Goal: Find specific page/section: Find specific page/section

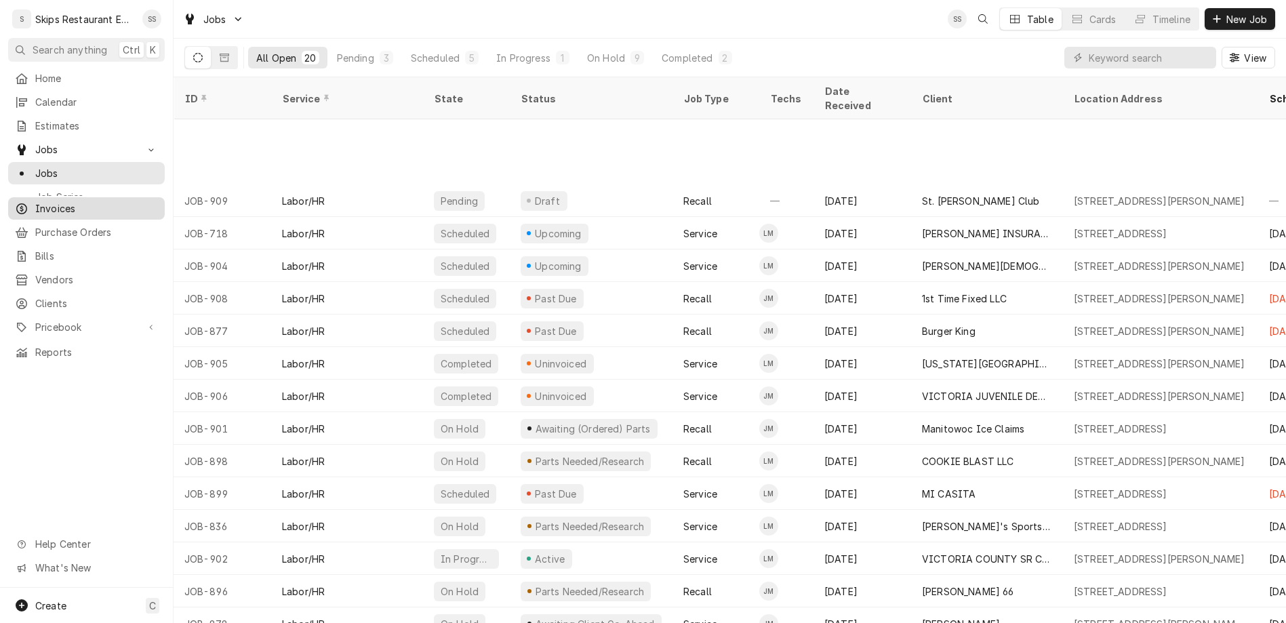
scroll to position [117, 0]
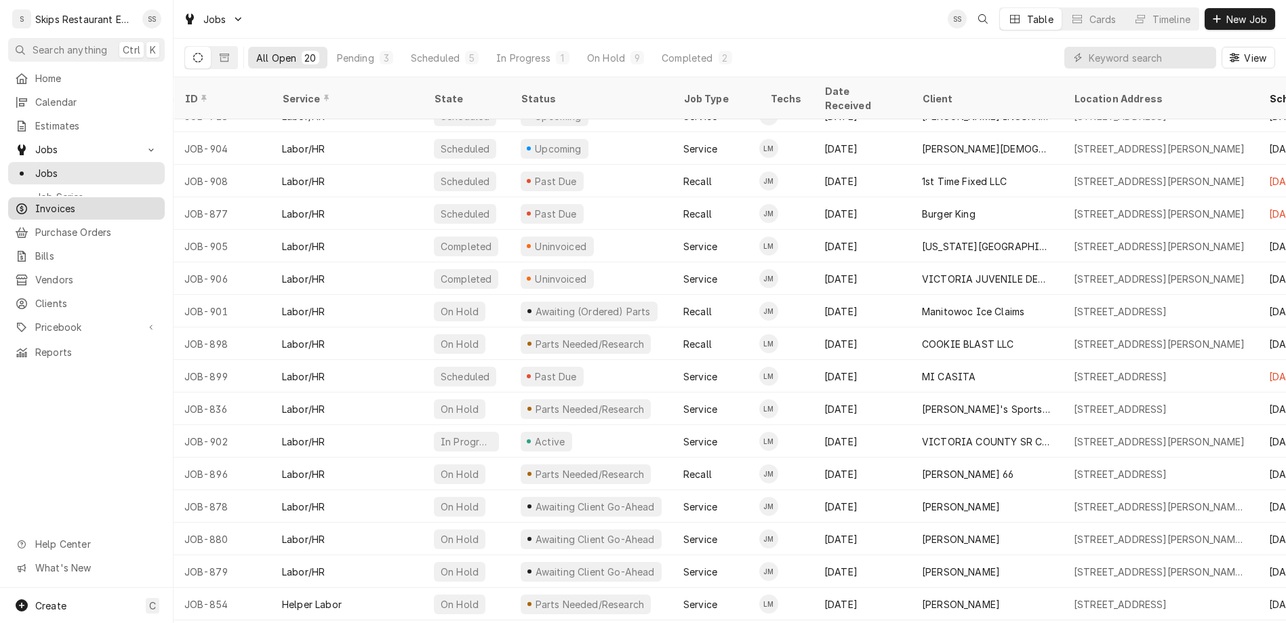
click at [45, 201] on span "Invoices" at bounding box center [96, 208] width 123 height 14
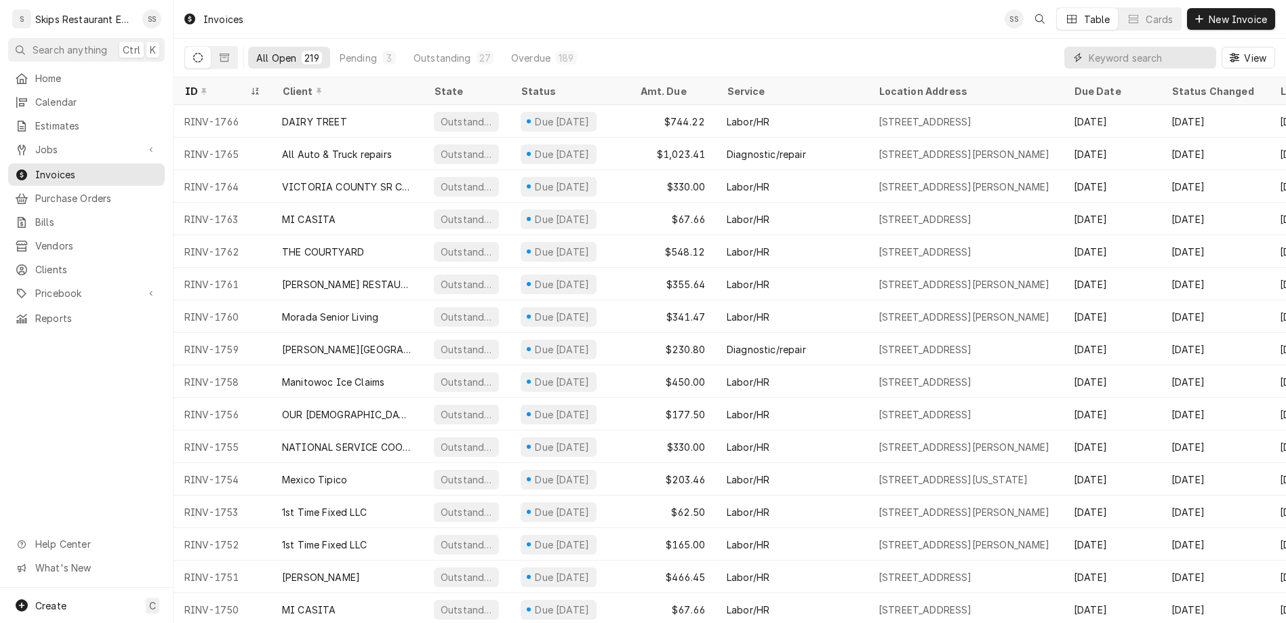
click at [1170, 47] on input "Dynamic Content Wrapper" at bounding box center [1149, 58] width 121 height 22
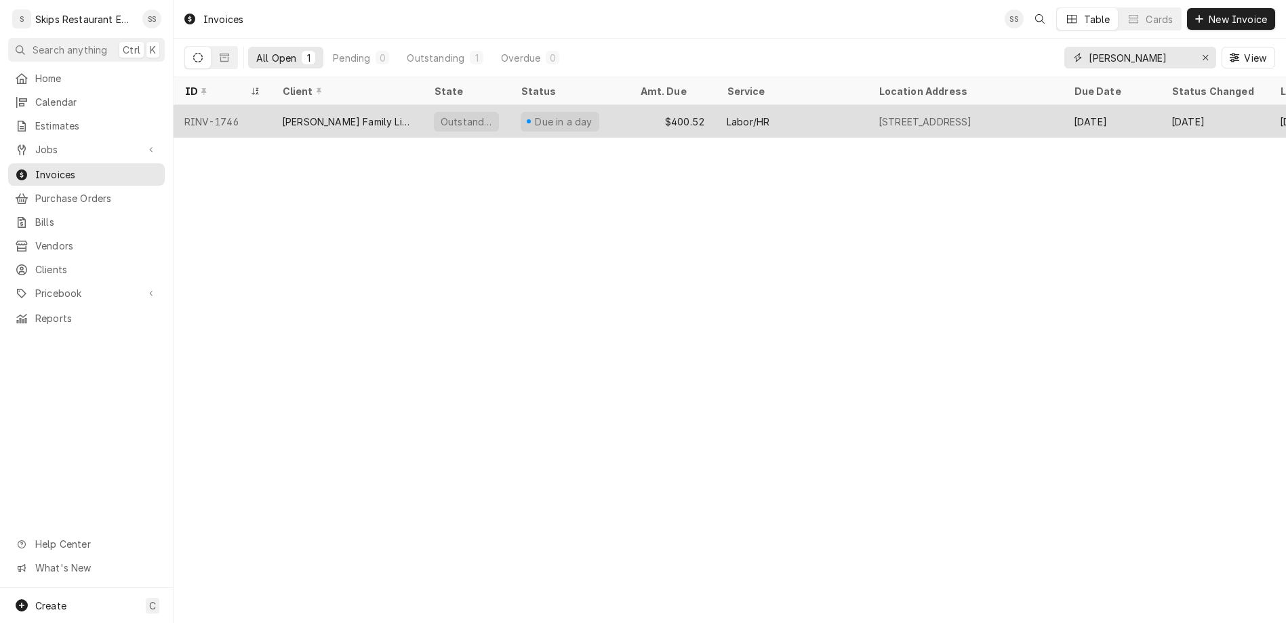
type input "dugger"
click at [304, 115] on div "[PERSON_NAME] Family Limited Partnership" at bounding box center [347, 122] width 130 height 14
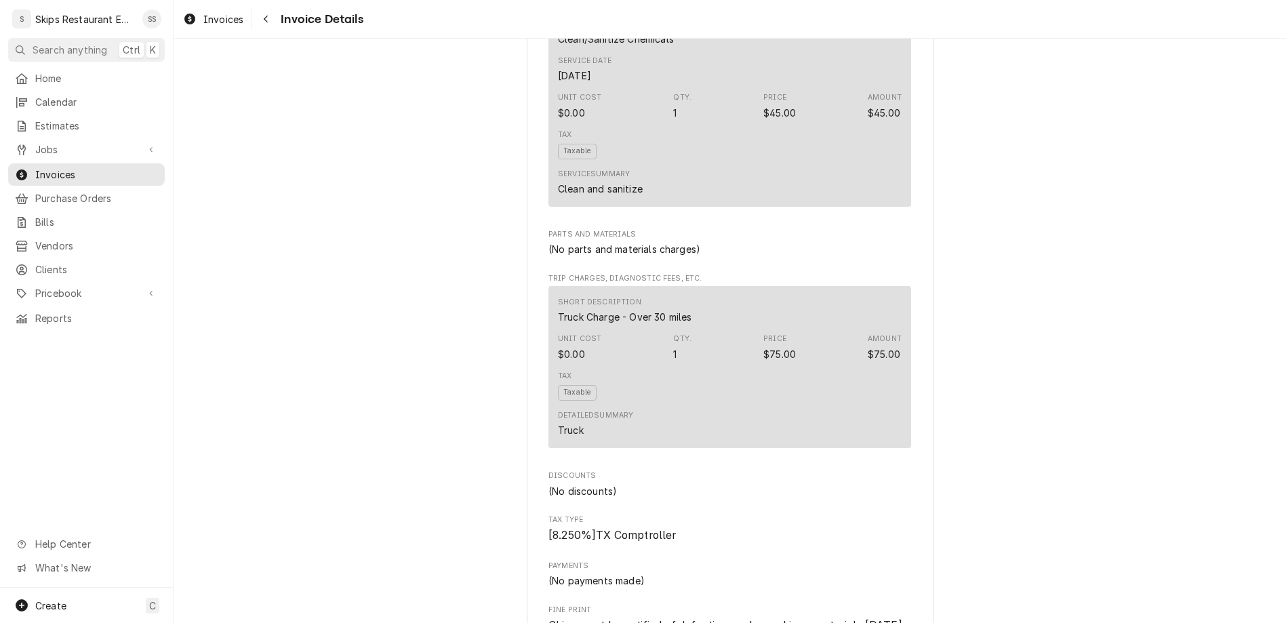
scroll to position [1005, 0]
